Goal: Find specific page/section: Find specific page/section

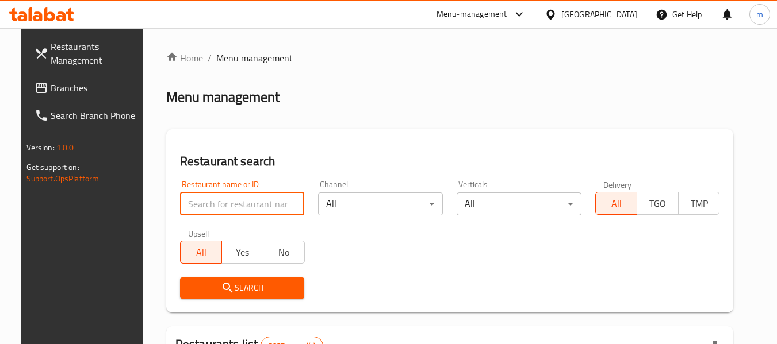
paste input "27099"
type input "27099"
click at [52, 76] on link "Branches" at bounding box center [87, 88] width 125 height 28
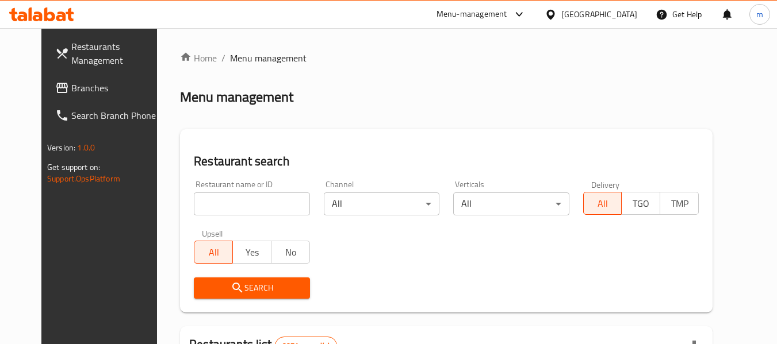
click at [55, 83] on span at bounding box center [63, 88] width 16 height 14
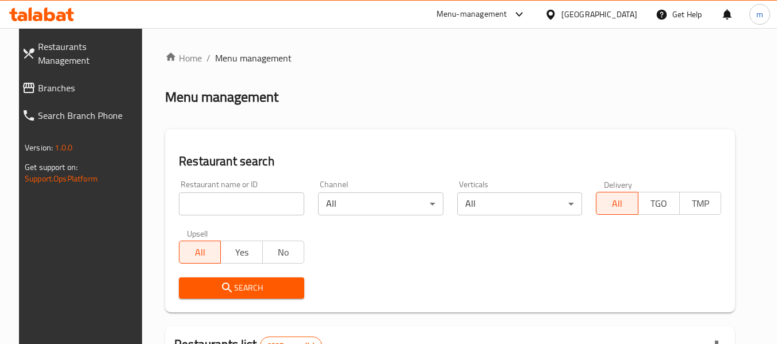
click at [66, 81] on span "Branches" at bounding box center [89, 88] width 102 height 14
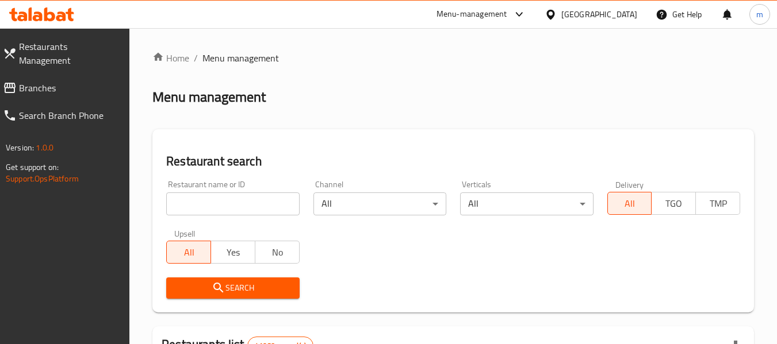
click at [43, 19] on icon at bounding box center [41, 14] width 65 height 14
